Goal: Task Accomplishment & Management: Use online tool/utility

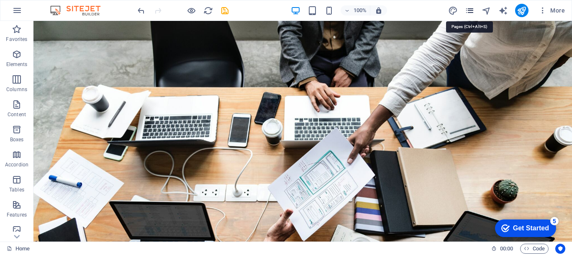
click at [469, 10] on icon "pages" at bounding box center [470, 11] width 10 height 10
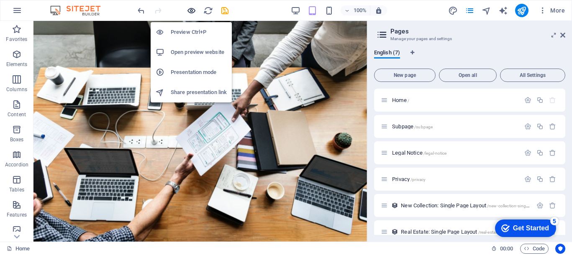
click at [190, 13] on icon "button" at bounding box center [192, 11] width 10 height 10
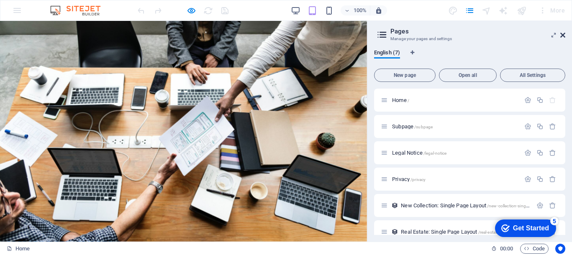
click at [561, 34] on icon at bounding box center [562, 35] width 5 height 7
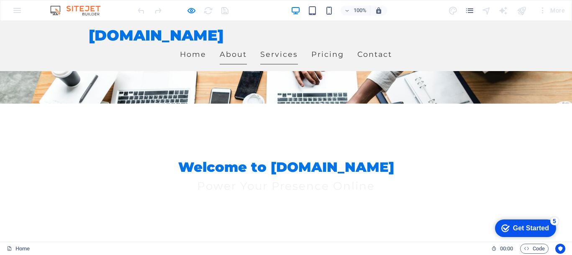
scroll to position [131, 0]
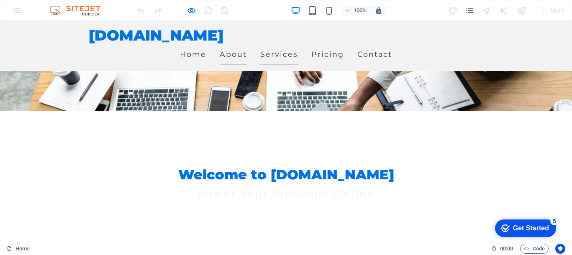
click at [298, 44] on link "Services" at bounding box center [279, 54] width 38 height 21
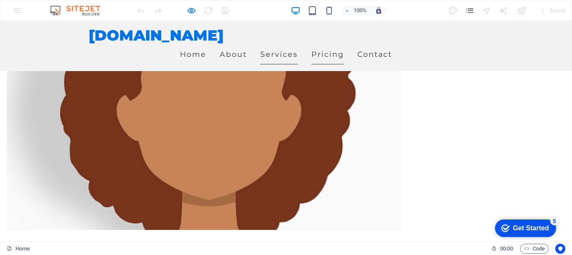
click at [344, 44] on link "Pricing" at bounding box center [327, 54] width 33 height 21
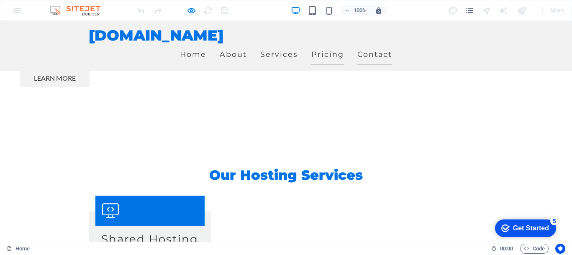
click at [392, 44] on link "Contact" at bounding box center [374, 54] width 35 height 21
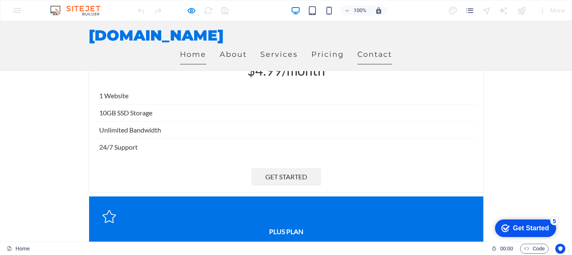
click at [206, 44] on link "Home" at bounding box center [193, 54] width 26 height 21
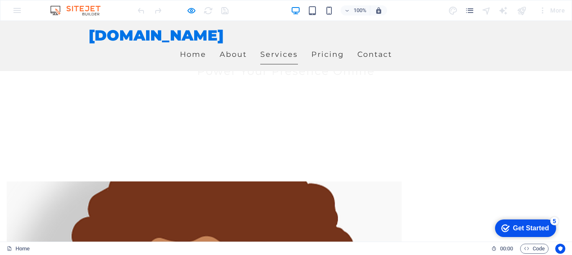
scroll to position [0, 0]
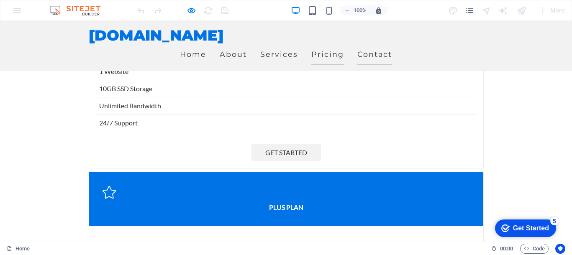
scroll to position [1595, 0]
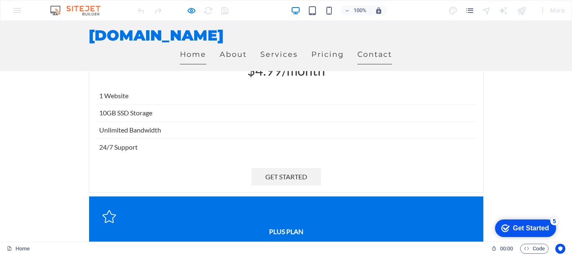
click at [206, 44] on link "Home" at bounding box center [193, 54] width 26 height 21
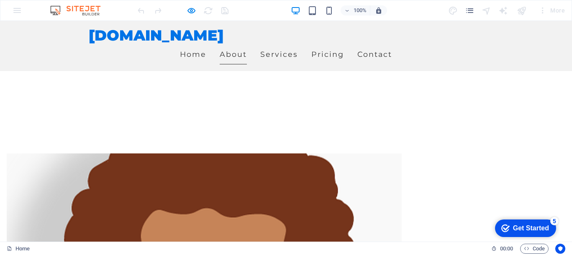
scroll to position [0, 0]
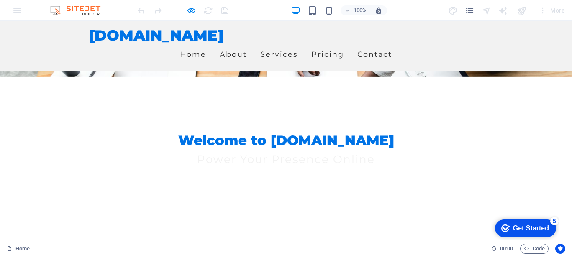
scroll to position [131, 0]
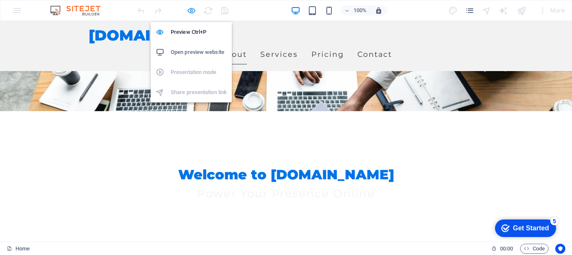
click at [194, 10] on icon "button" at bounding box center [192, 11] width 10 height 10
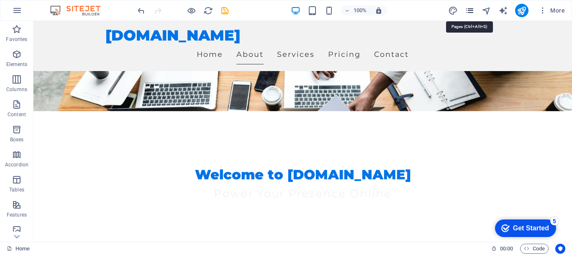
click at [471, 11] on icon "pages" at bounding box center [470, 11] width 10 height 10
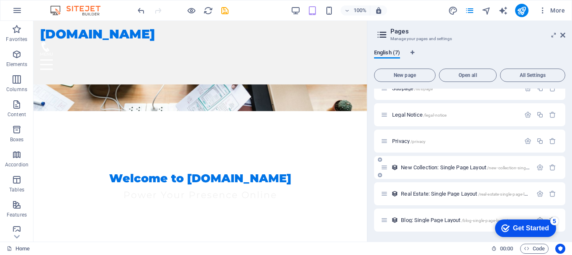
scroll to position [0, 0]
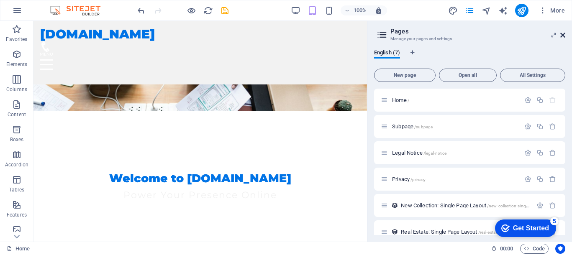
drag, startPoint x: 561, startPoint y: 34, endPoint x: 515, endPoint y: 14, distance: 50.4
click at [561, 34] on icon at bounding box center [562, 35] width 5 height 7
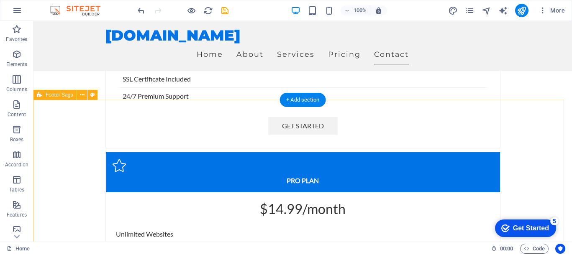
scroll to position [1925, 0]
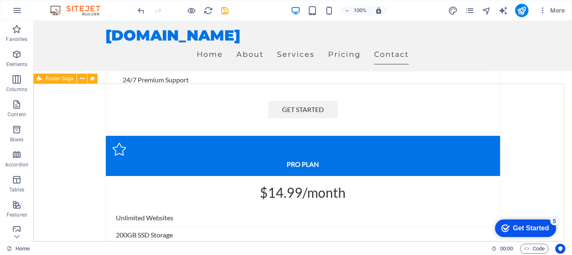
click at [61, 81] on span "Footer Saga" at bounding box center [60, 78] width 28 height 5
click at [82, 77] on icon at bounding box center [82, 78] width 5 height 9
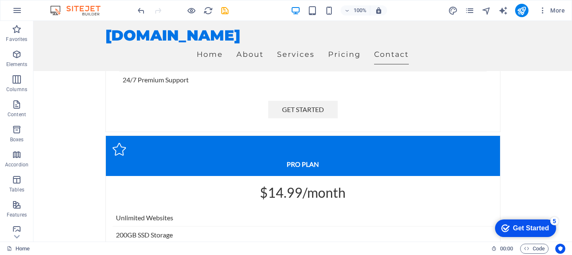
scroll to position [156, 0]
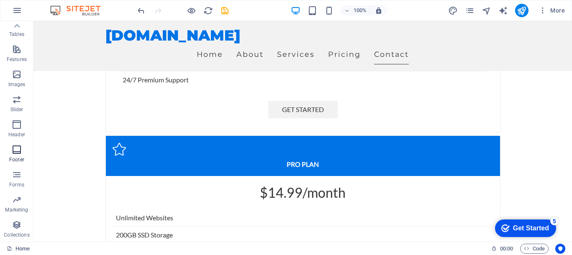
click at [15, 154] on icon "button" at bounding box center [17, 150] width 10 height 10
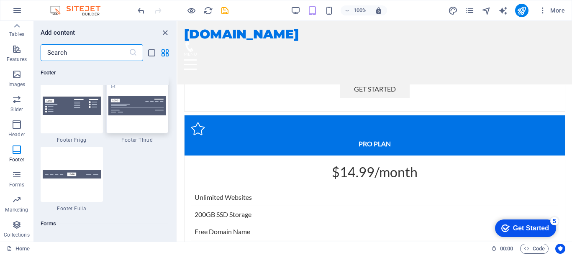
scroll to position [5905, 0]
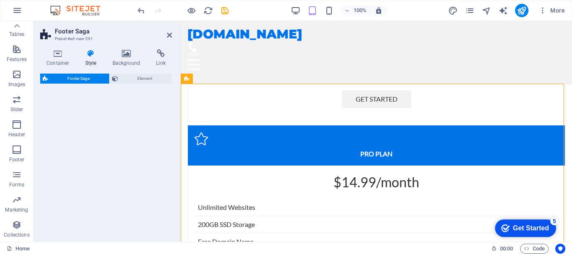
select select "rem"
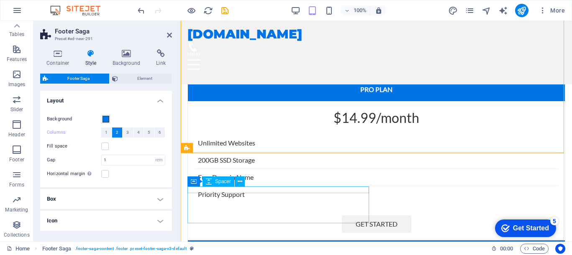
scroll to position [2071, 0]
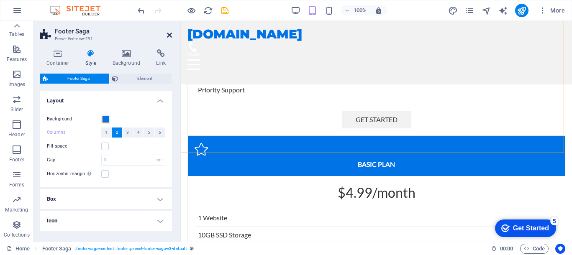
click at [169, 35] on icon at bounding box center [169, 35] width 5 height 7
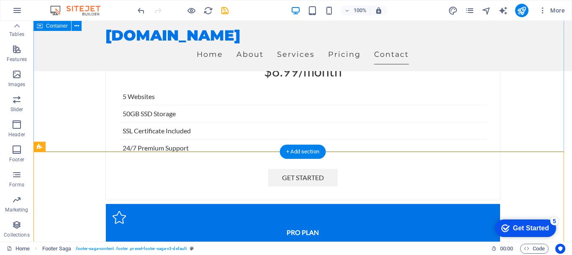
scroll to position [1909, 0]
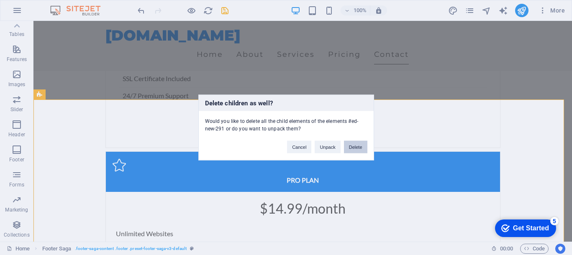
click at [355, 146] on button "Delete" at bounding box center [355, 147] width 23 height 13
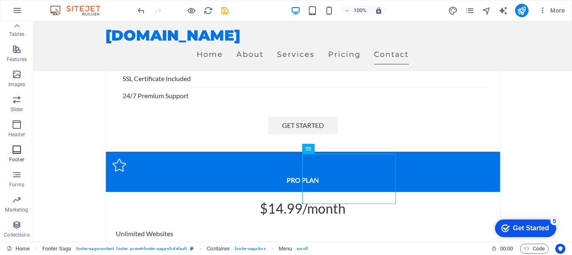
click at [12, 151] on icon "button" at bounding box center [17, 150] width 10 height 10
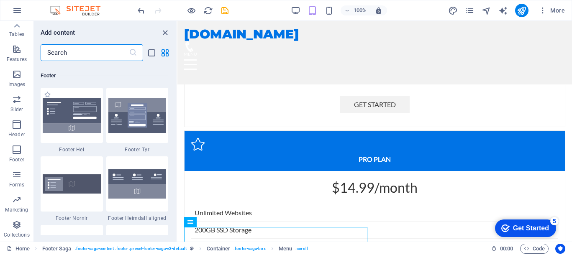
scroll to position [5539, 0]
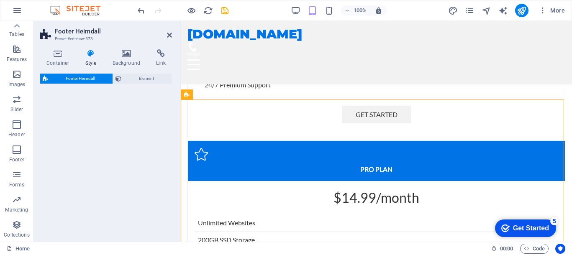
select select "rem"
select select "preset-footer-heimdall-v2-alignments"
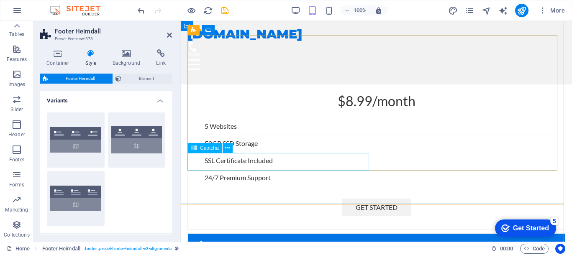
scroll to position [1898, 0]
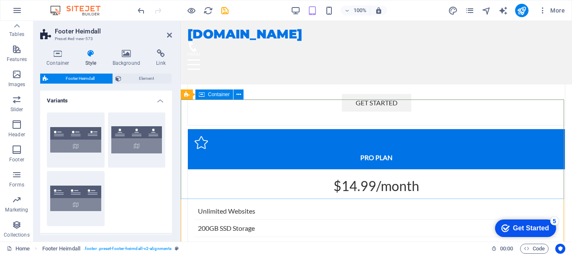
click at [218, 93] on span "Container" at bounding box center [219, 94] width 22 height 5
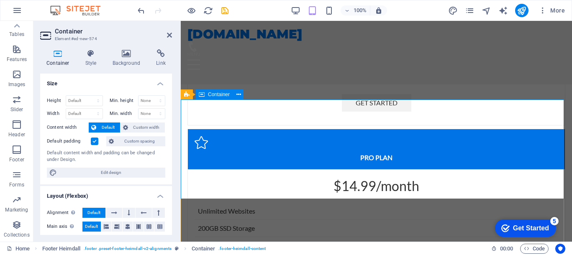
click at [187, 93] on icon at bounding box center [186, 95] width 5 height 10
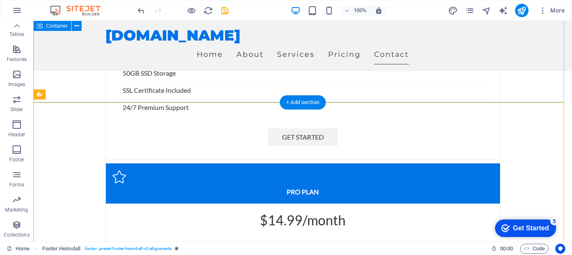
scroll to position [1909, 0]
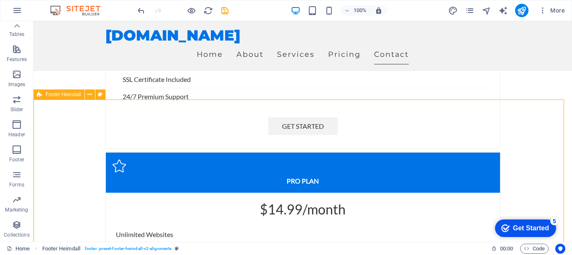
click at [42, 94] on div "Footer Heimdall" at bounding box center [58, 95] width 51 height 10
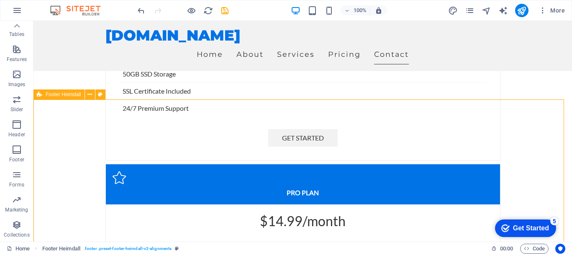
select select "rem"
select select "preset-footer-heimdall-v2-alignments"
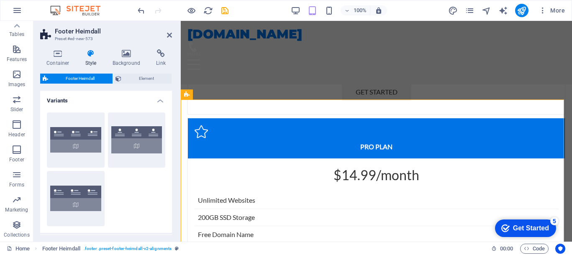
scroll to position [1898, 0]
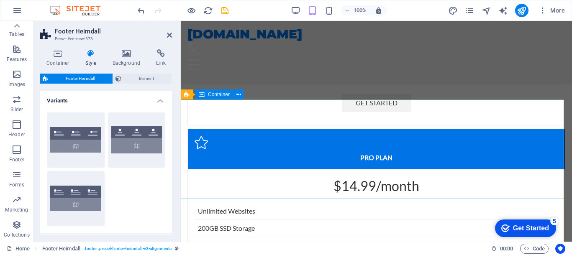
click at [202, 95] on icon at bounding box center [202, 95] width 6 height 10
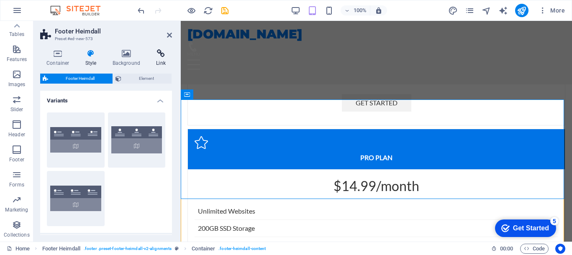
click at [164, 56] on icon at bounding box center [161, 53] width 22 height 8
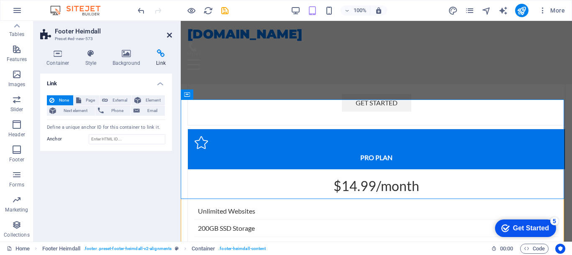
click at [171, 33] on icon at bounding box center [169, 35] width 5 height 7
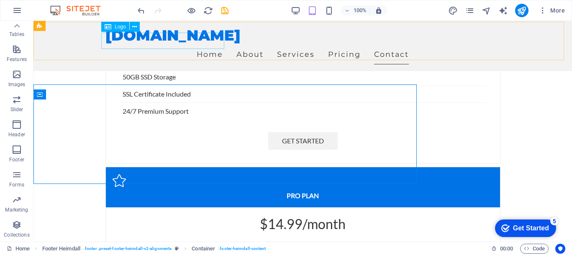
scroll to position [1909, 0]
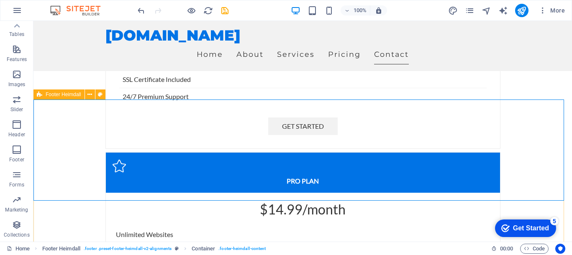
click at [41, 96] on icon at bounding box center [39, 95] width 5 height 10
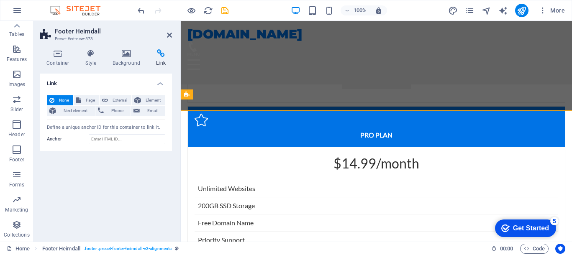
scroll to position [1898, 0]
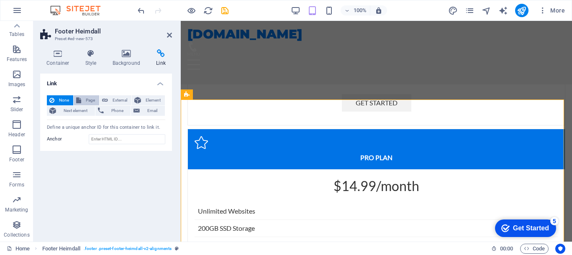
click at [82, 97] on button "Page" at bounding box center [87, 100] width 26 height 10
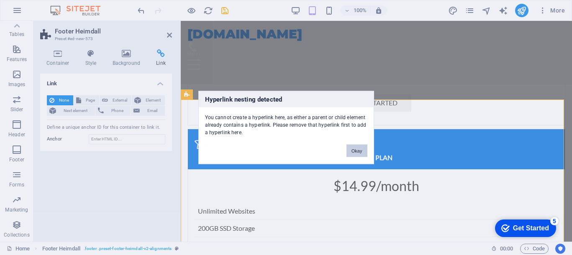
click at [354, 151] on button "Okay" at bounding box center [356, 151] width 21 height 13
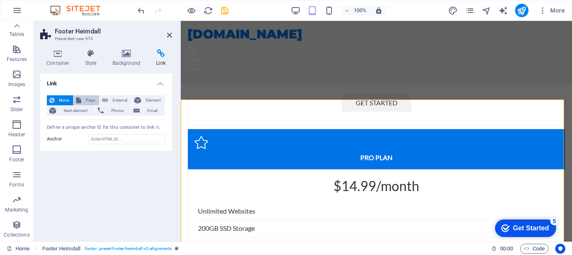
click at [88, 101] on span "Page" at bounding box center [90, 100] width 13 height 10
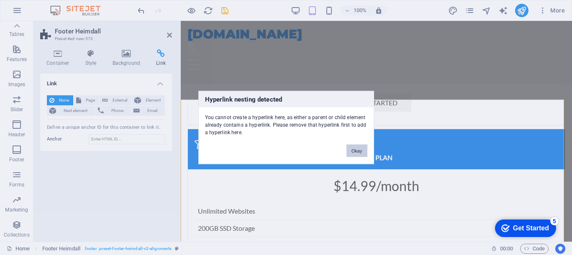
click at [355, 152] on button "Okay" at bounding box center [356, 151] width 21 height 13
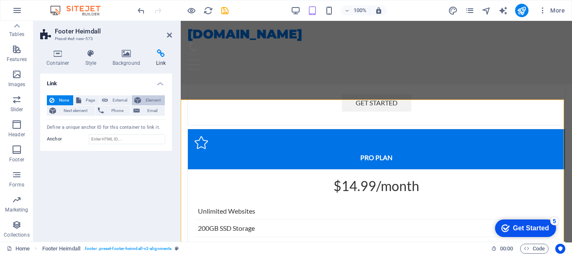
click at [150, 99] on span "Element" at bounding box center [152, 100] width 19 height 10
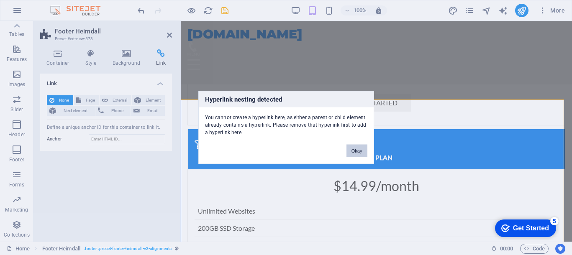
click at [353, 146] on button "Okay" at bounding box center [356, 151] width 21 height 13
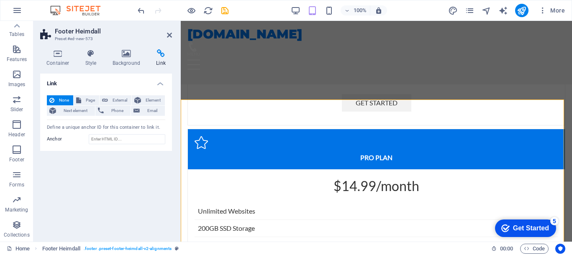
click at [161, 59] on h4 "Link" at bounding box center [161, 58] width 22 height 18
click at [129, 53] on icon at bounding box center [126, 53] width 41 height 8
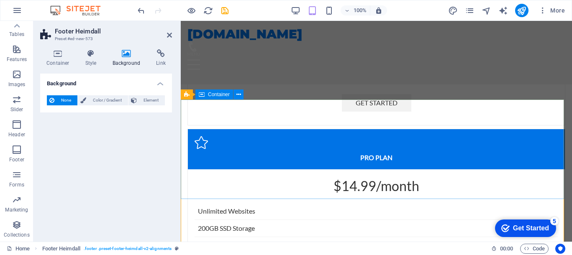
click at [221, 95] on span "Container" at bounding box center [219, 94] width 22 height 5
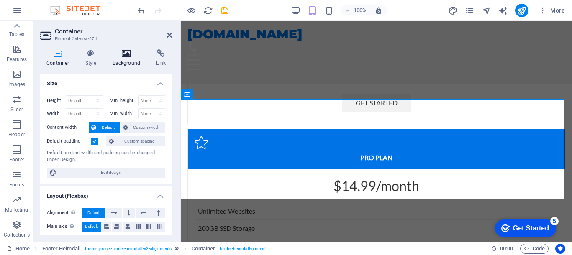
click at [123, 55] on icon at bounding box center [126, 53] width 41 height 8
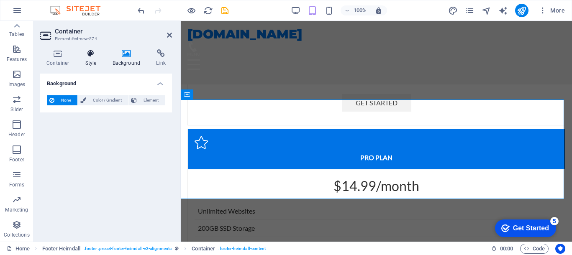
click at [91, 57] on icon at bounding box center [91, 53] width 24 height 8
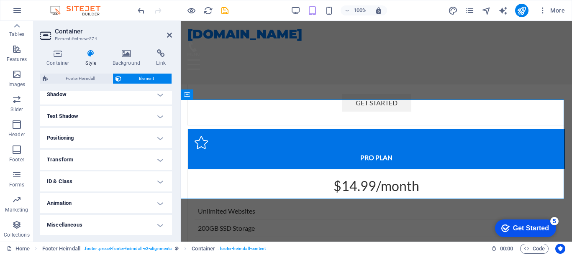
scroll to position [0, 0]
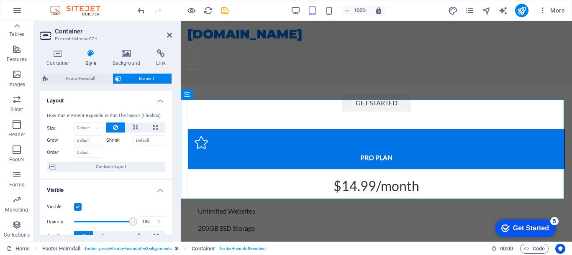
click at [79, 206] on label at bounding box center [78, 207] width 8 height 8
click at [0, 0] on input "Visible" at bounding box center [0, 0] width 0 height 0
click at [79, 206] on label at bounding box center [78, 207] width 8 height 8
click at [0, 0] on input "Visible" at bounding box center [0, 0] width 0 height 0
click at [79, 206] on label at bounding box center [78, 207] width 8 height 8
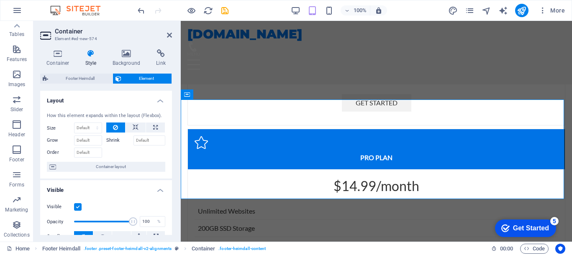
click at [0, 0] on input "Visible" at bounding box center [0, 0] width 0 height 0
click at [78, 206] on label at bounding box center [78, 207] width 8 height 8
click at [0, 0] on input "Visible" at bounding box center [0, 0] width 0 height 0
click at [78, 206] on label at bounding box center [78, 207] width 8 height 8
click at [0, 0] on input "Visible" at bounding box center [0, 0] width 0 height 0
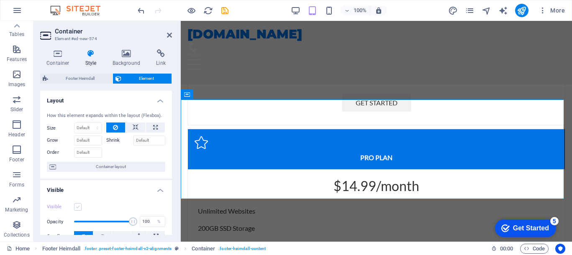
click at [78, 206] on label at bounding box center [78, 207] width 8 height 8
click at [0, 0] on input "Visible" at bounding box center [0, 0] width 0 height 0
click at [78, 206] on label at bounding box center [78, 207] width 8 height 8
click at [0, 0] on input "Visible" at bounding box center [0, 0] width 0 height 0
click at [78, 206] on label at bounding box center [78, 207] width 8 height 8
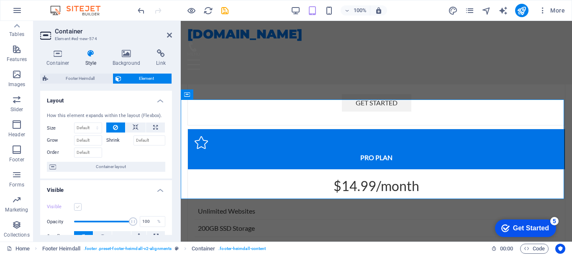
click at [0, 0] on input "Visible" at bounding box center [0, 0] width 0 height 0
click at [169, 34] on icon at bounding box center [169, 35] width 5 height 7
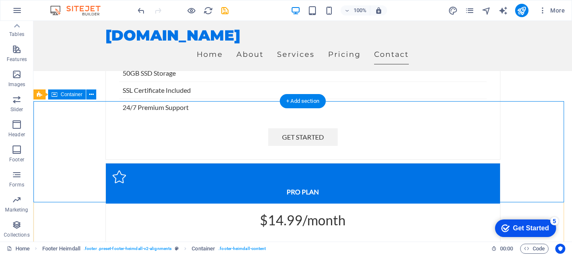
scroll to position [1909, 0]
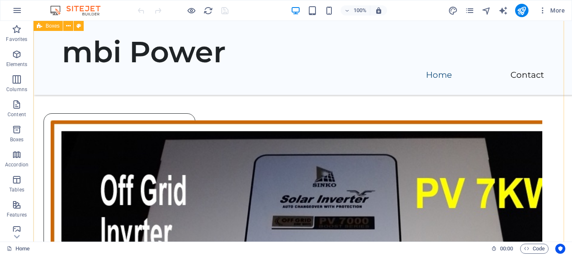
scroll to position [1556, 0]
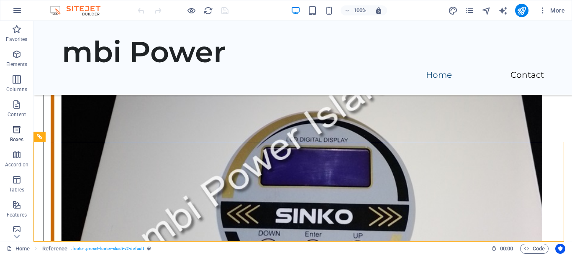
scroll to position [156, 0]
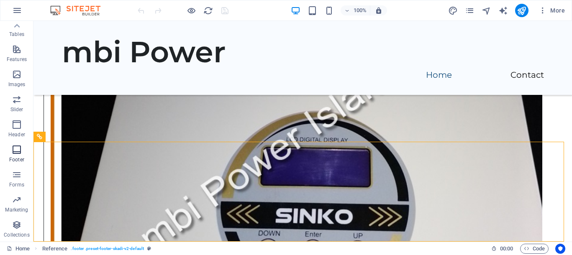
click at [16, 148] on icon "button" at bounding box center [17, 150] width 10 height 10
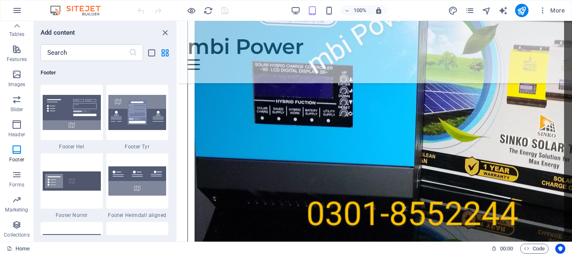
scroll to position [1203, 0]
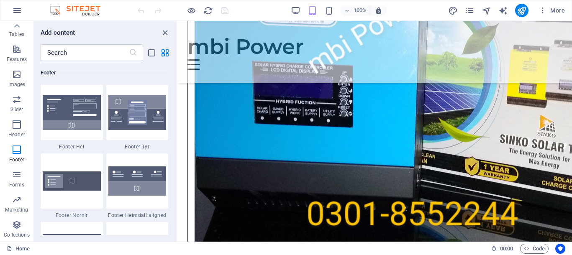
scroll to position [1151, 0]
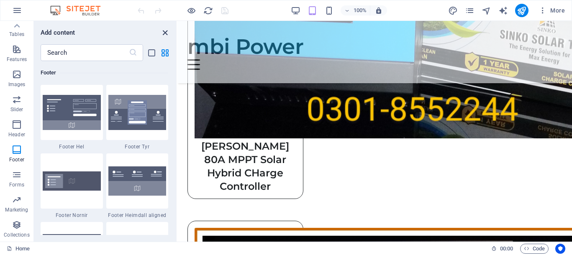
click at [164, 30] on icon "close panel" at bounding box center [165, 33] width 10 height 10
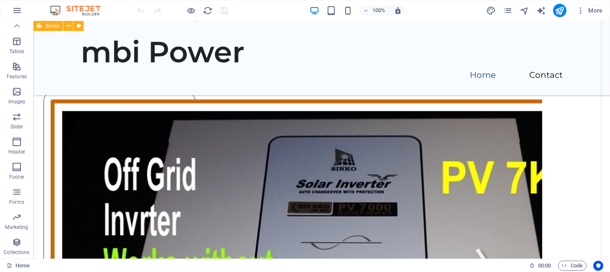
scroll to position [1560, 0]
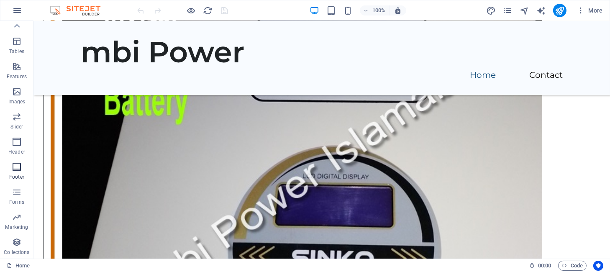
click at [16, 172] on span "Footer" at bounding box center [16, 172] width 33 height 20
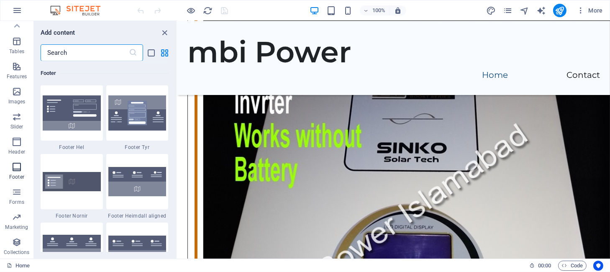
scroll to position [5539, 0]
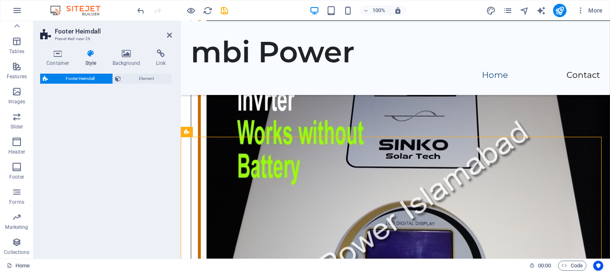
select select "rem"
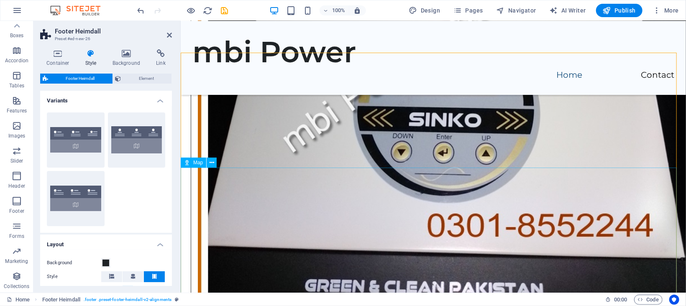
scroll to position [1550, 0]
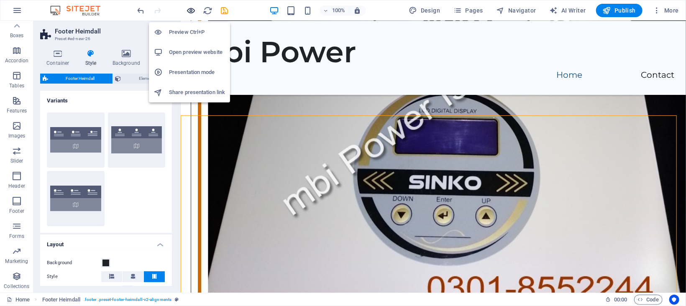
click at [193, 12] on icon "button" at bounding box center [192, 11] width 10 height 10
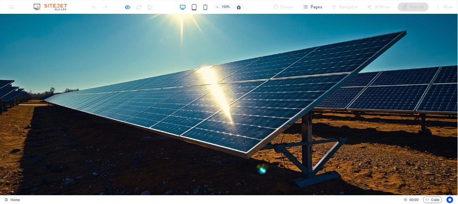
scroll to position [0, 0]
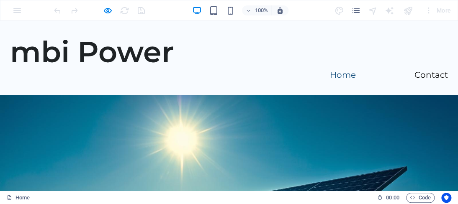
drag, startPoint x: 676, startPoint y: 21, endPoint x: 260, endPoint y: 47, distance: 417.5
click at [260, 47] on header "mbi Power Home Contact" at bounding box center [229, 58] width 458 height 74
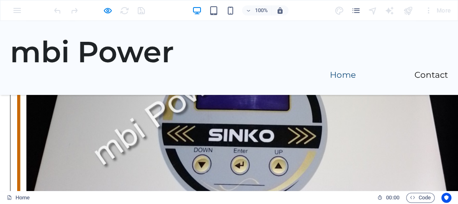
scroll to position [1499, 0]
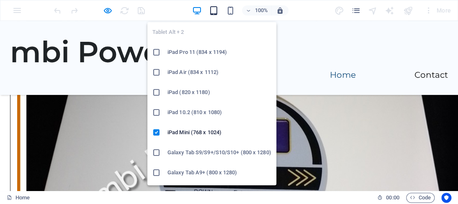
click at [212, 9] on icon "button" at bounding box center [213, 11] width 10 height 10
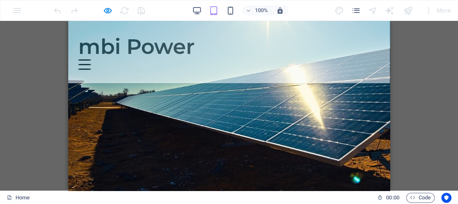
scroll to position [0, 0]
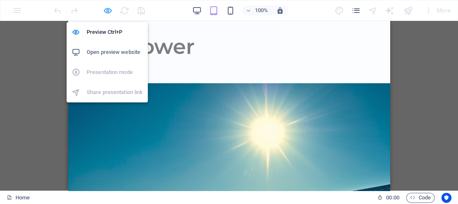
click at [110, 12] on icon "button" at bounding box center [108, 11] width 10 height 10
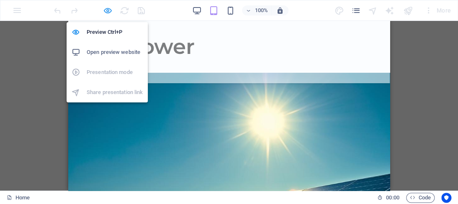
select select "rem"
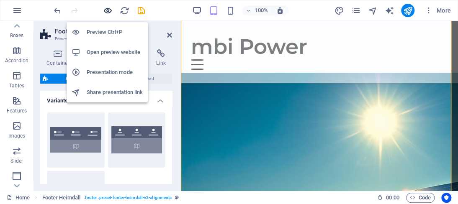
scroll to position [1238, 0]
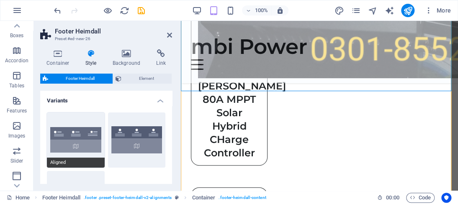
click at [88, 134] on button "Aligned" at bounding box center [76, 140] width 58 height 55
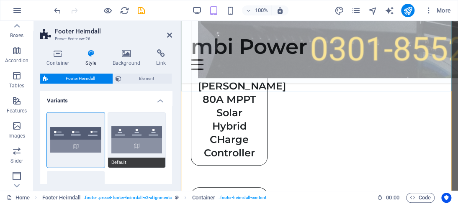
click at [132, 134] on button "Default" at bounding box center [137, 140] width 58 height 55
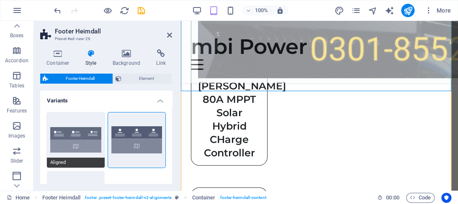
click at [77, 133] on button "Aligned" at bounding box center [76, 140] width 58 height 55
type input "1"
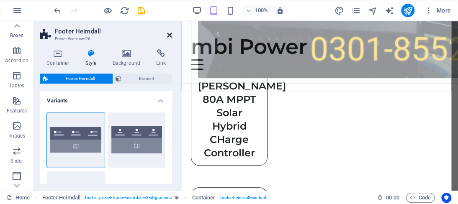
click at [170, 33] on icon at bounding box center [169, 35] width 5 height 7
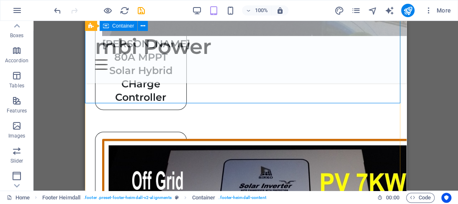
scroll to position [1099, 0]
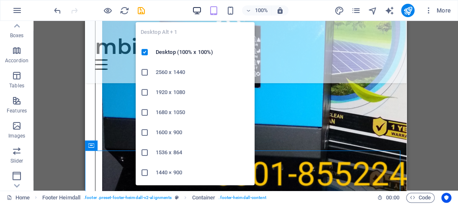
click at [196, 8] on icon "button" at bounding box center [197, 11] width 10 height 10
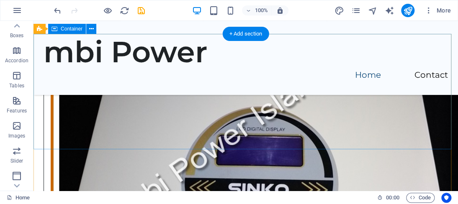
scroll to position [1530, 0]
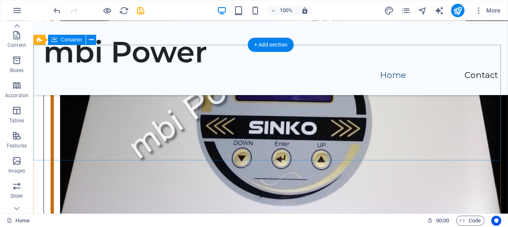
scroll to position [1522, 0]
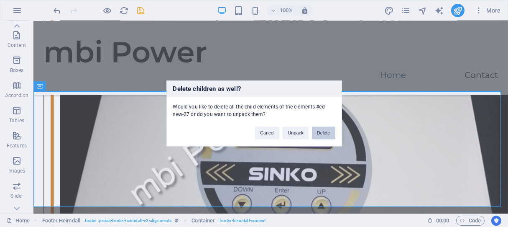
click at [324, 130] on button "Delete" at bounding box center [323, 133] width 23 height 13
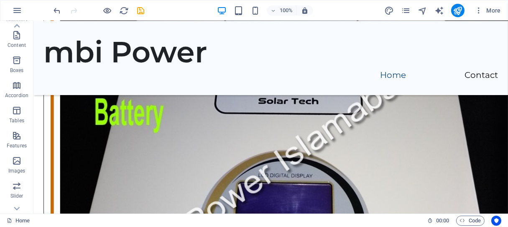
scroll to position [184, 0]
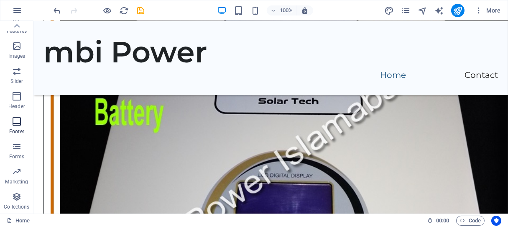
click at [13, 129] on p "Footer" at bounding box center [16, 131] width 15 height 7
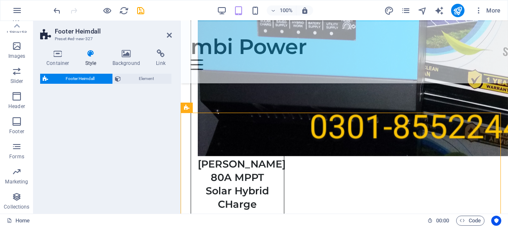
scroll to position [1139, 0]
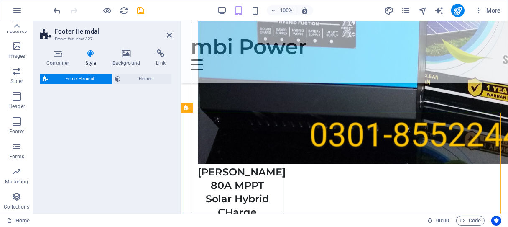
select select "rem"
select select "preset-footer-heimdall-v2-default"
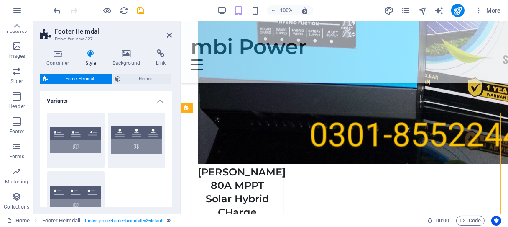
scroll to position [1186, 0]
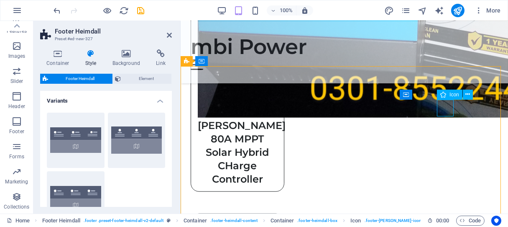
select select "xMidYMid"
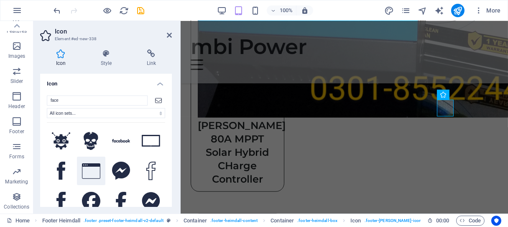
scroll to position [46, 0]
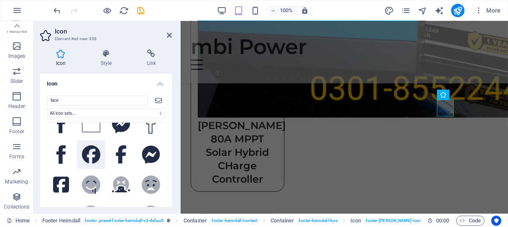
click at [91, 150] on icon at bounding box center [91, 154] width 18 height 18
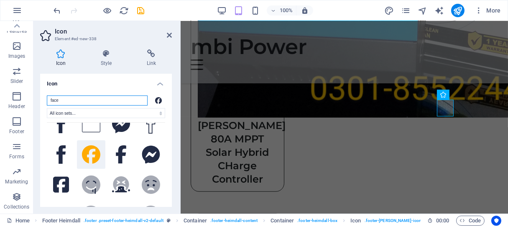
click at [90, 101] on input "face" at bounding box center [97, 100] width 101 height 10
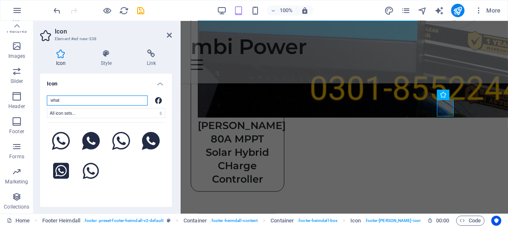
scroll to position [0, 0]
type input "whats"
click at [85, 144] on icon at bounding box center [91, 141] width 18 height 18
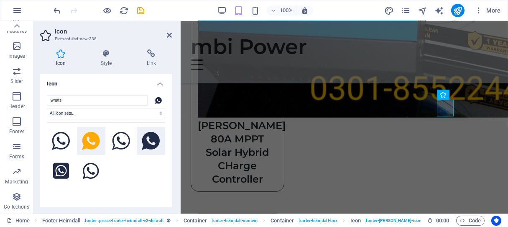
click at [146, 142] on icon at bounding box center [151, 141] width 18 height 18
click at [59, 168] on icon at bounding box center [61, 170] width 16 height 18
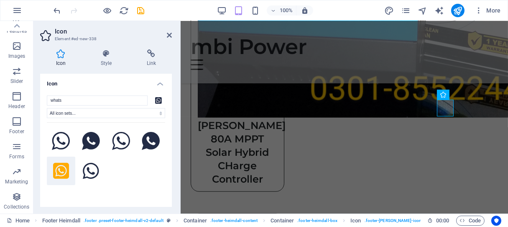
click at [171, 31] on h2 "Icon" at bounding box center [113, 32] width 117 height 8
click at [170, 35] on icon at bounding box center [169, 35] width 5 height 7
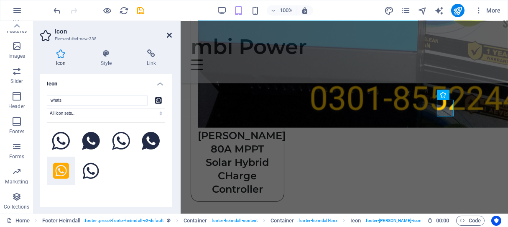
scroll to position [1552, 0]
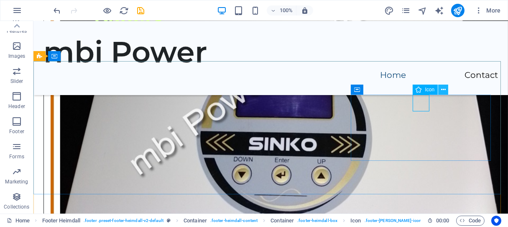
click at [442, 89] on icon at bounding box center [443, 89] width 5 height 9
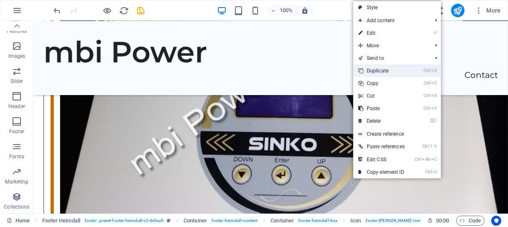
drag, startPoint x: 404, startPoint y: 71, endPoint x: 370, endPoint y: 50, distance: 39.8
click at [404, 71] on link "Ctrl D Duplicate" at bounding box center [382, 70] width 56 height 13
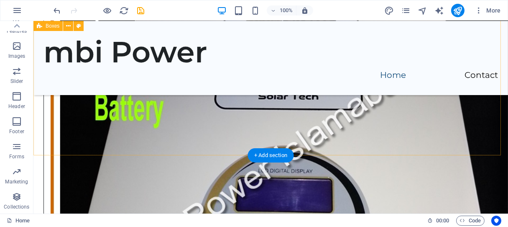
scroll to position [1504, 0]
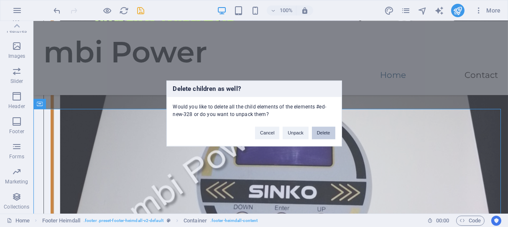
drag, startPoint x: 298, startPoint y: 106, endPoint x: 333, endPoint y: 127, distance: 40.2
click at [333, 127] on button "Delete" at bounding box center [323, 133] width 23 height 13
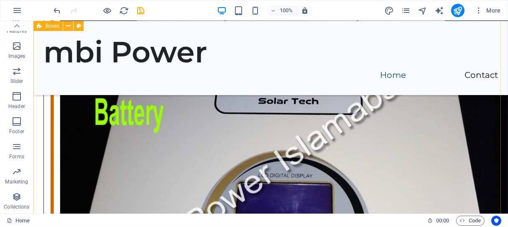
scroll to position [1500, 0]
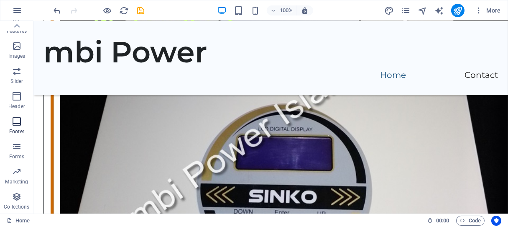
click at [14, 123] on icon "button" at bounding box center [17, 121] width 10 height 10
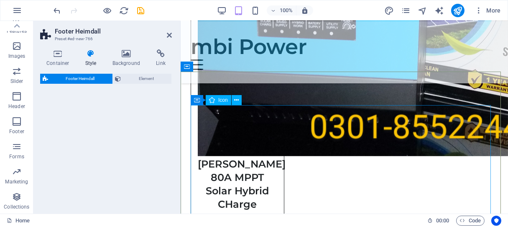
scroll to position [1180, 0]
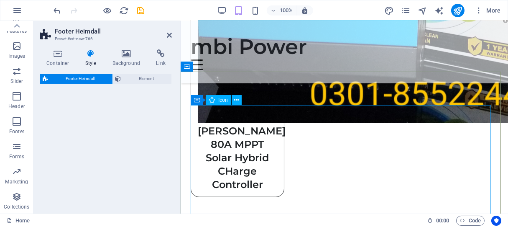
select select "rem"
select select "preset-footer-heimdall-v2-left"
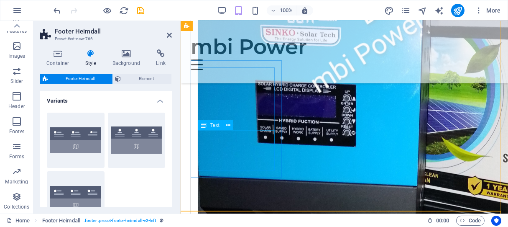
scroll to position [1134, 0]
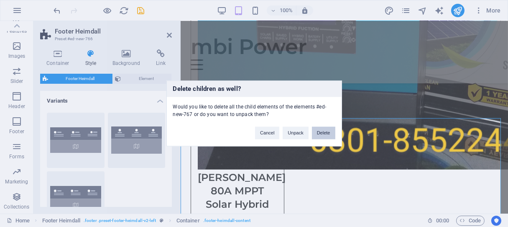
click at [324, 127] on button "Delete" at bounding box center [323, 133] width 23 height 13
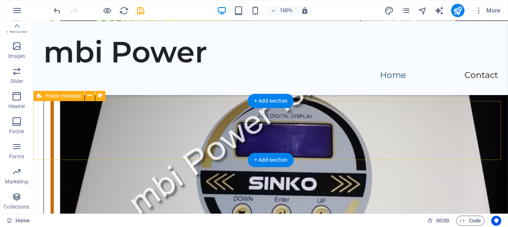
scroll to position [1559, 0]
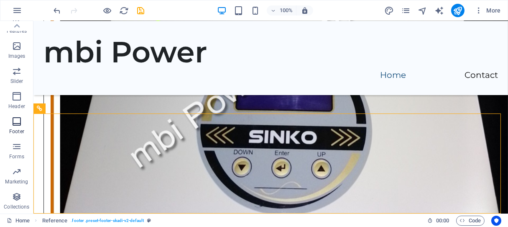
click at [18, 128] on span "Footer" at bounding box center [16, 126] width 33 height 20
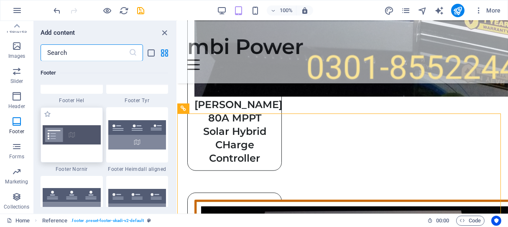
scroll to position [5539, 0]
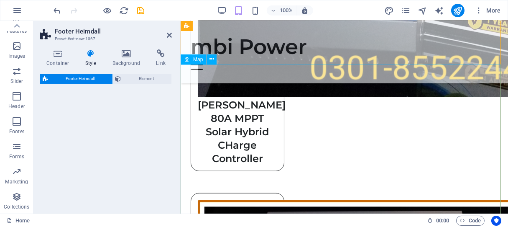
select select "rem"
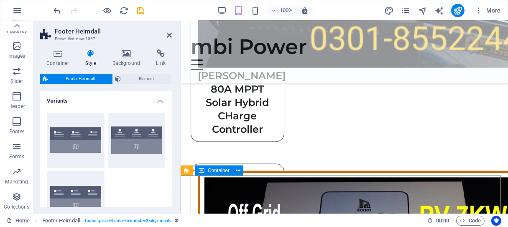
scroll to position [1282, 0]
